Goal: Task Accomplishment & Management: Manage account settings

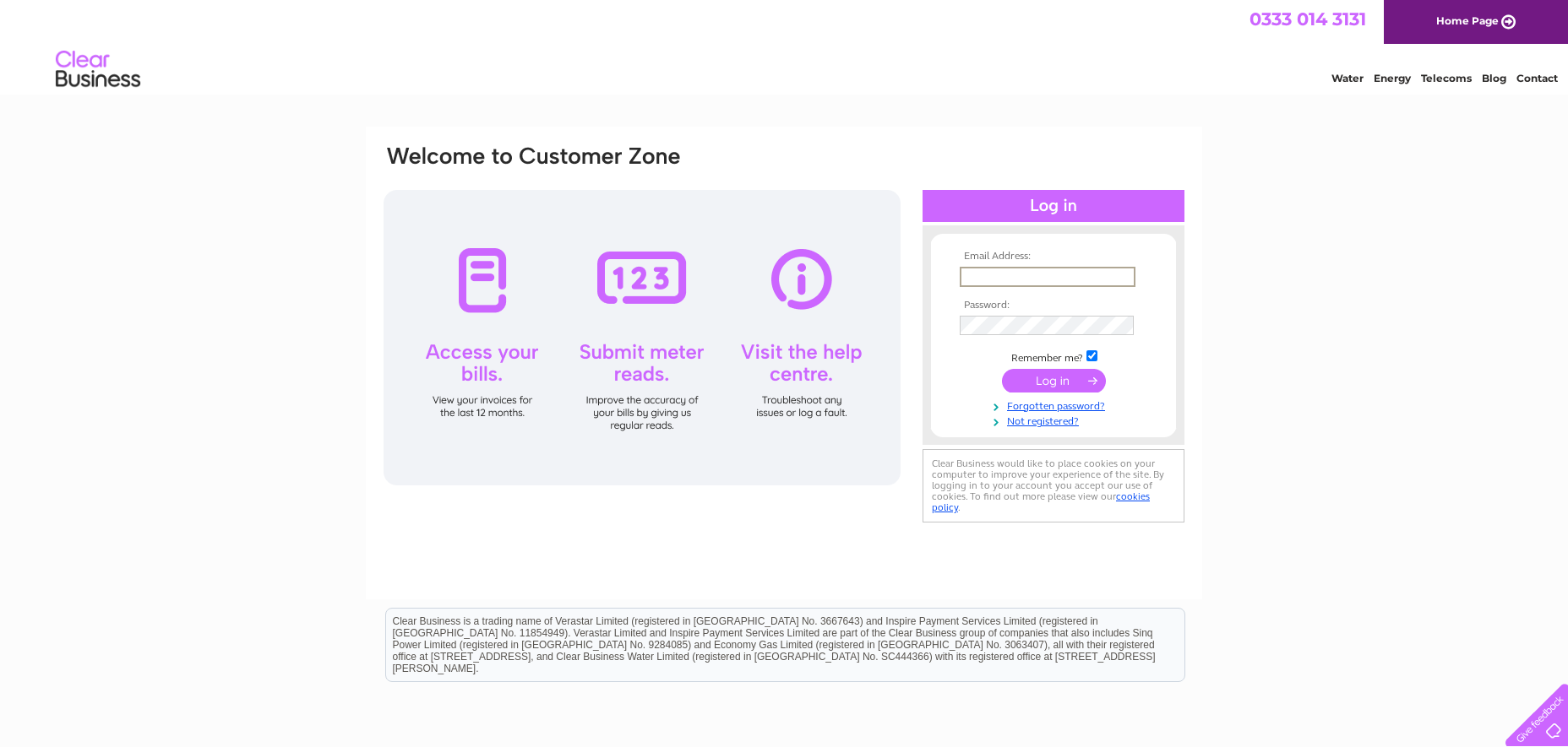
type input "accounts@dunedin-builders-merchants.co.uk"
click at [1047, 372] on input "submit" at bounding box center [1053, 379] width 104 height 24
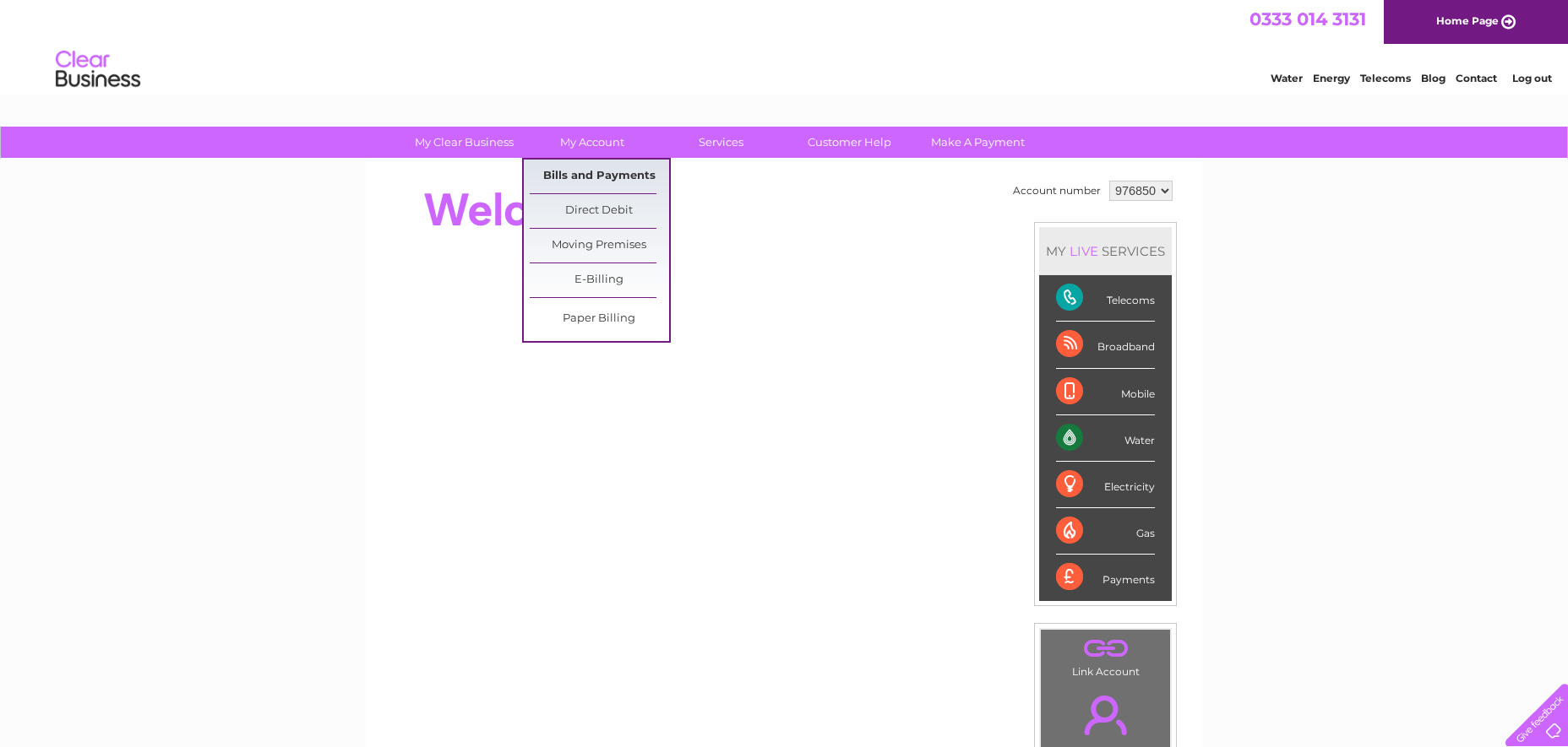
click at [588, 173] on link "Bills and Payments" at bounding box center [599, 177] width 139 height 34
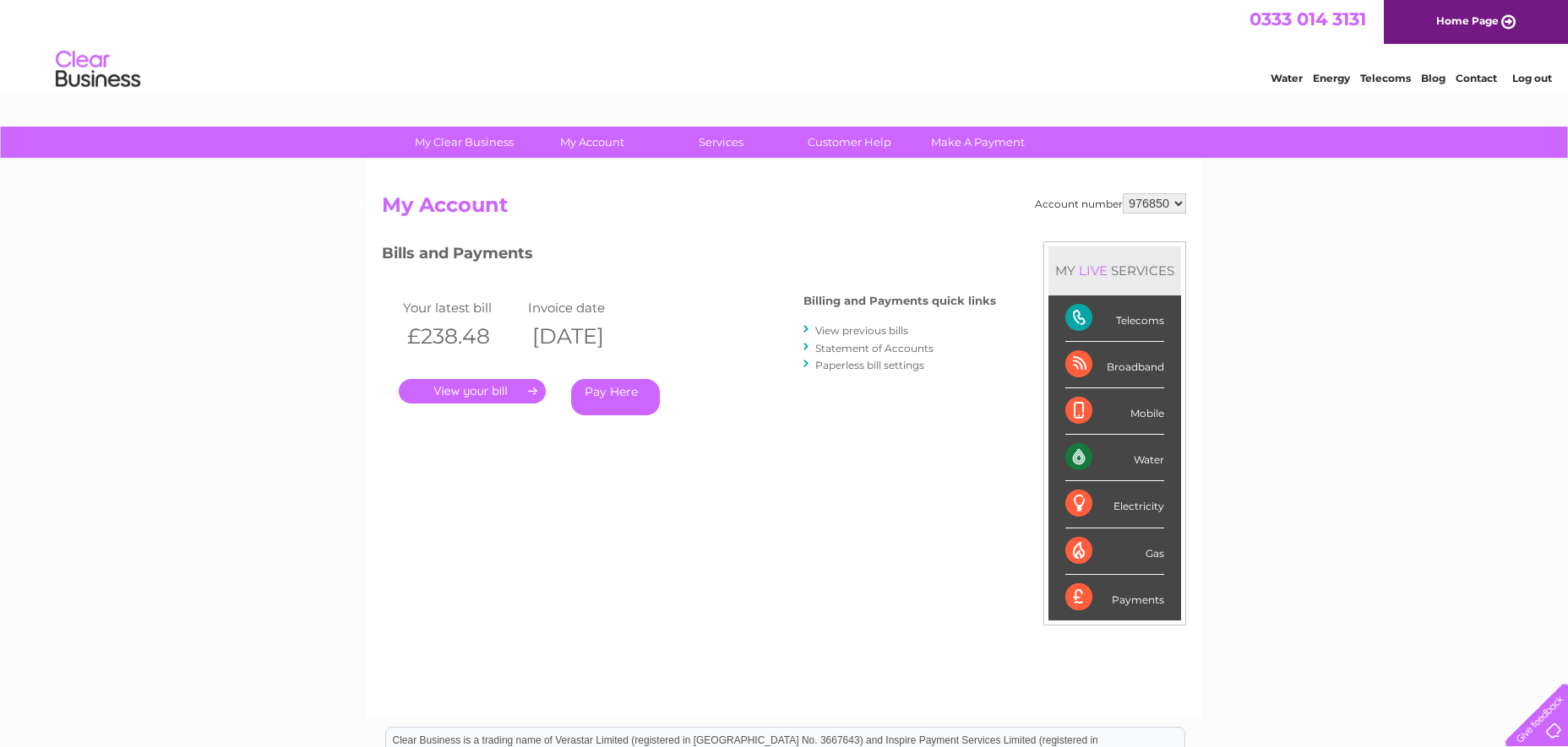
click at [501, 391] on link "." at bounding box center [472, 391] width 147 height 25
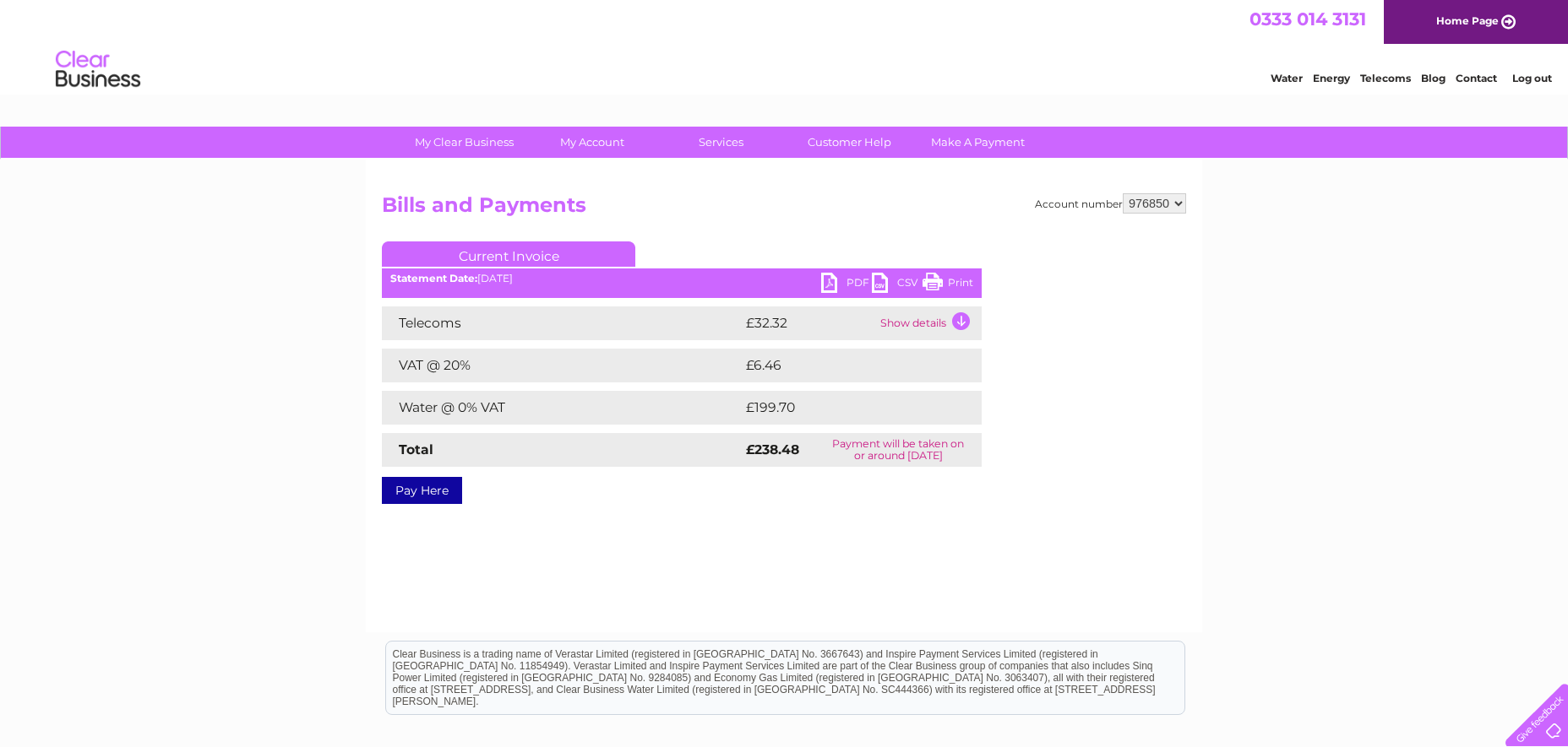
click at [848, 282] on link "PDF" at bounding box center [846, 285] width 51 height 25
